Goal: Task Accomplishment & Management: Manage account settings

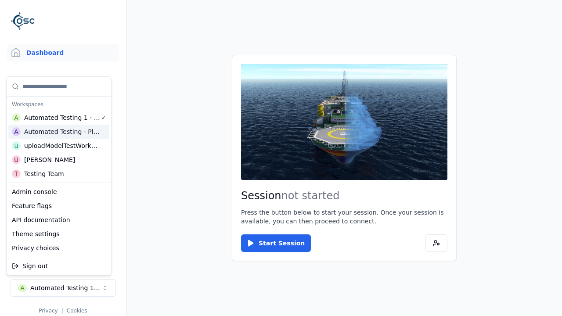
click at [281, 158] on html "Support Dashboard Assets 3D Models Scenes Datasets Recordings Support Documenta…" at bounding box center [281, 158] width 562 height 316
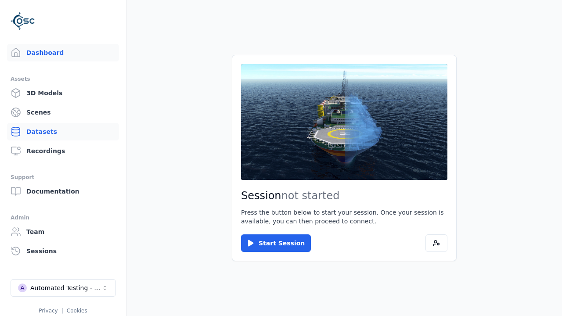
click at [63, 132] on link "Datasets" at bounding box center [63, 132] width 112 height 18
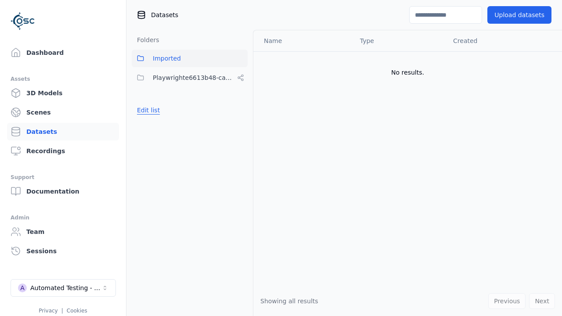
click at [147, 110] on button "Edit list" at bounding box center [148, 110] width 33 height 16
click at [155, 110] on link "Create folder" at bounding box center [157, 110] width 40 height 9
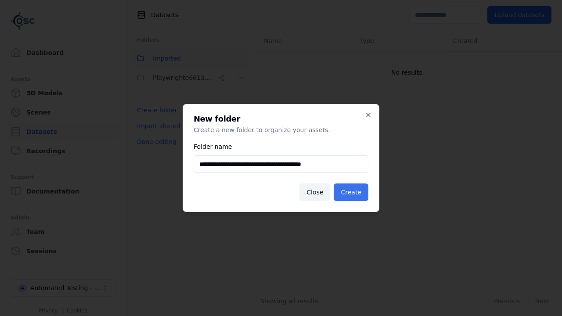
type input "**********"
click at [353, 192] on button "Create" at bounding box center [351, 193] width 35 height 18
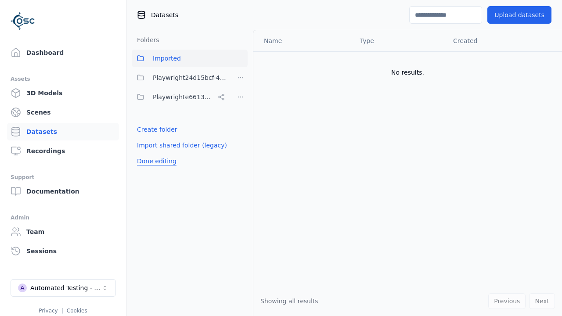
click at [155, 161] on button "Done editing" at bounding box center [157, 161] width 50 height 16
click at [147, 153] on button "Done editing" at bounding box center [157, 161] width 50 height 16
click at [241, 78] on html "Support Dashboard Assets 3D Models Scenes Datasets Recordings Support Documenta…" at bounding box center [281, 158] width 562 height 316
click at [240, 123] on div "Rename" at bounding box center [243, 124] width 59 height 14
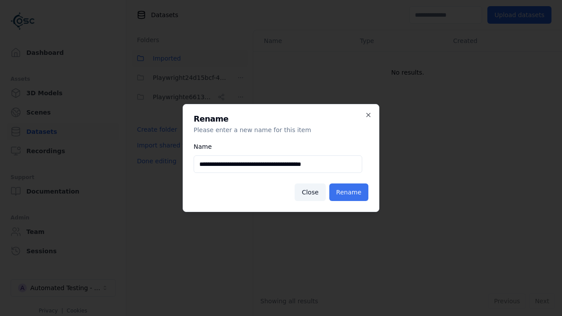
click at [278, 164] on input "**********" at bounding box center [278, 164] width 169 height 18
type input "**********"
click at [351, 192] on button "Rename" at bounding box center [348, 193] width 39 height 18
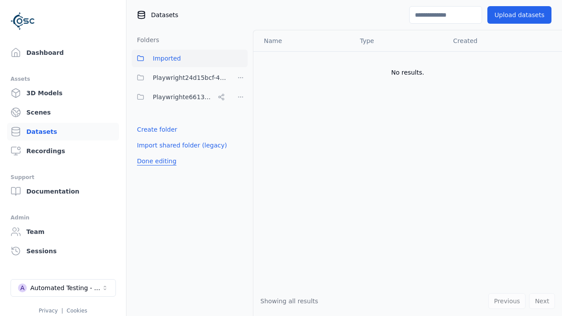
click at [155, 161] on button "Done editing" at bounding box center [157, 161] width 50 height 16
click at [147, 153] on button "Done editing" at bounding box center [157, 161] width 50 height 16
click at [241, 78] on html "Support Dashboard Assets 3D Models Scenes Datasets Recordings Support Documenta…" at bounding box center [281, 158] width 562 height 316
click at [240, 137] on div "Delete" at bounding box center [243, 138] width 59 height 14
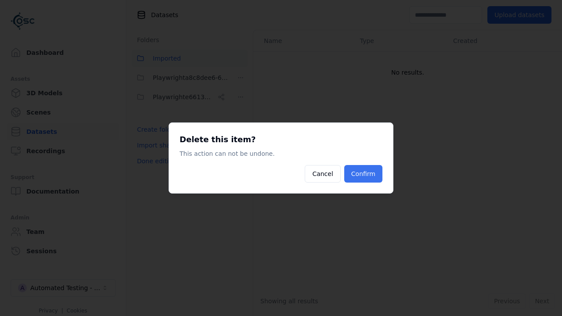
click at [365, 174] on button "Confirm" at bounding box center [363, 174] width 38 height 18
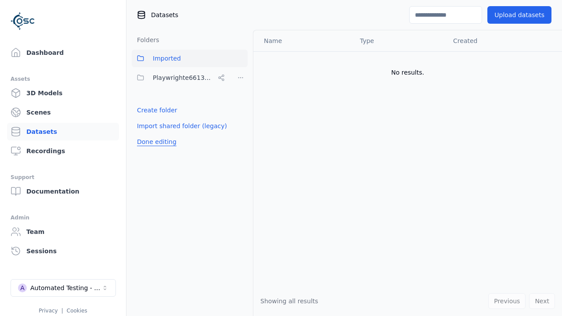
click at [155, 142] on button "Done editing" at bounding box center [157, 142] width 50 height 16
